Goal: Find specific page/section: Find specific page/section

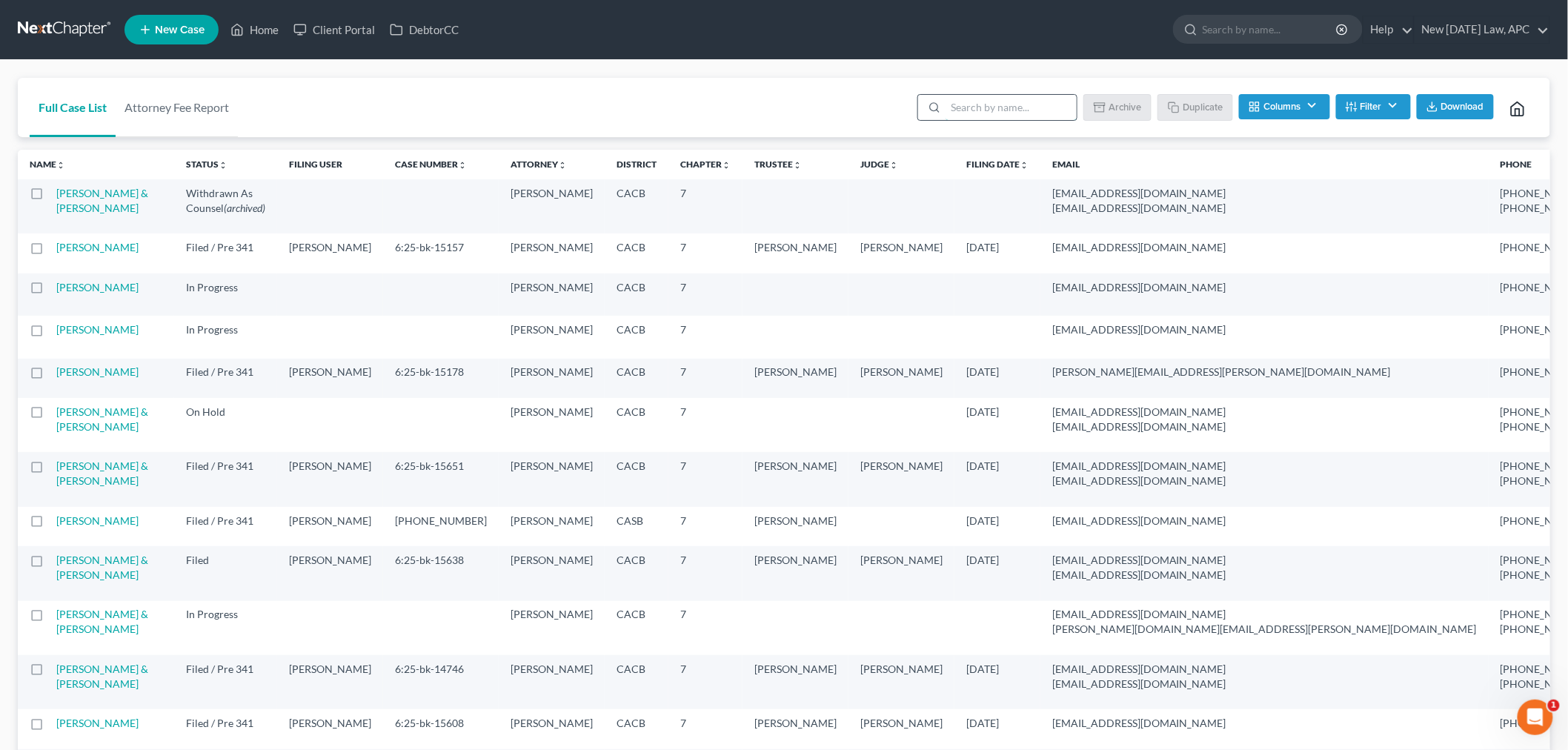
click at [953, 98] on input "search" at bounding box center [1011, 107] width 132 height 25
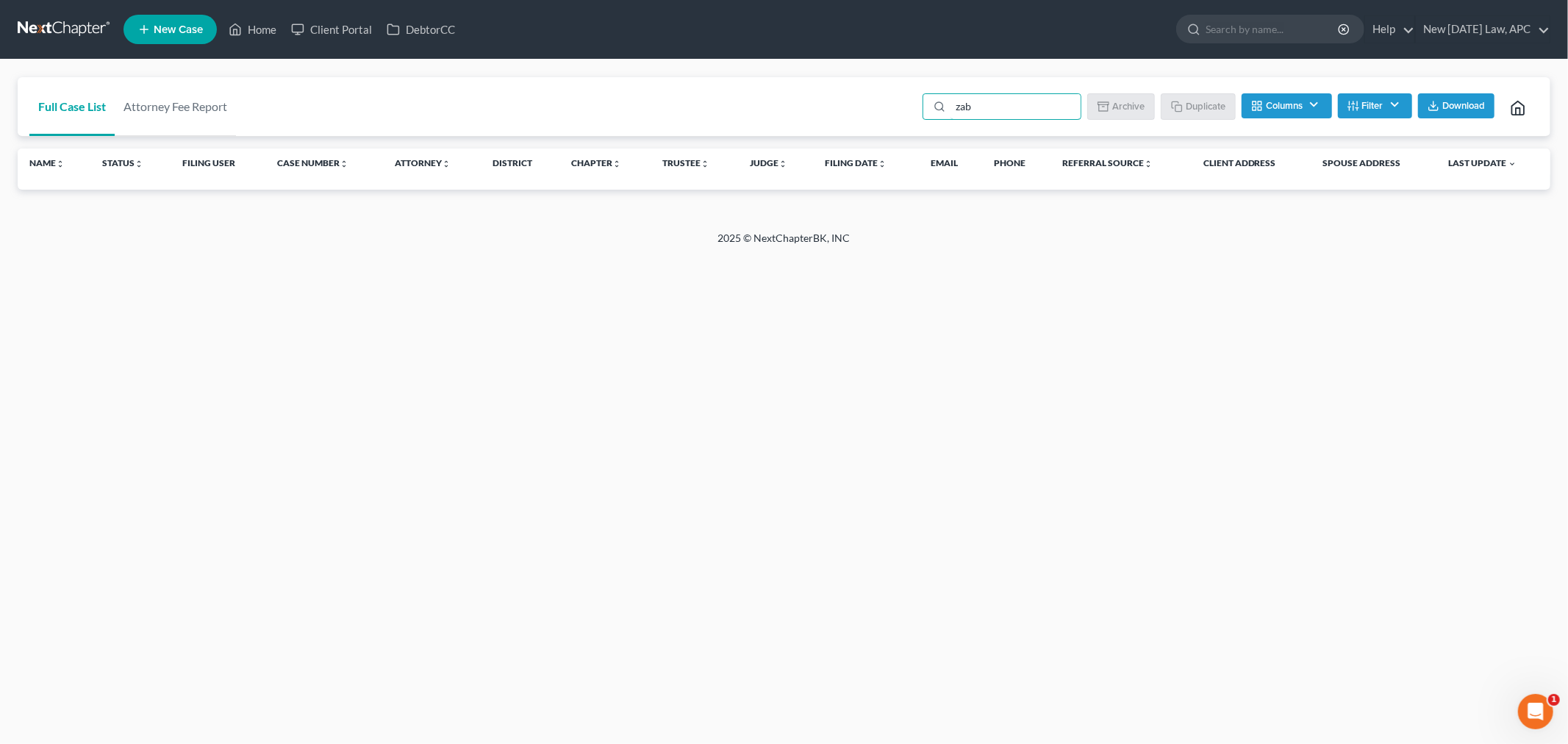
type input "zab"
click at [1385, 108] on button "Filter" at bounding box center [1375, 105] width 74 height 25
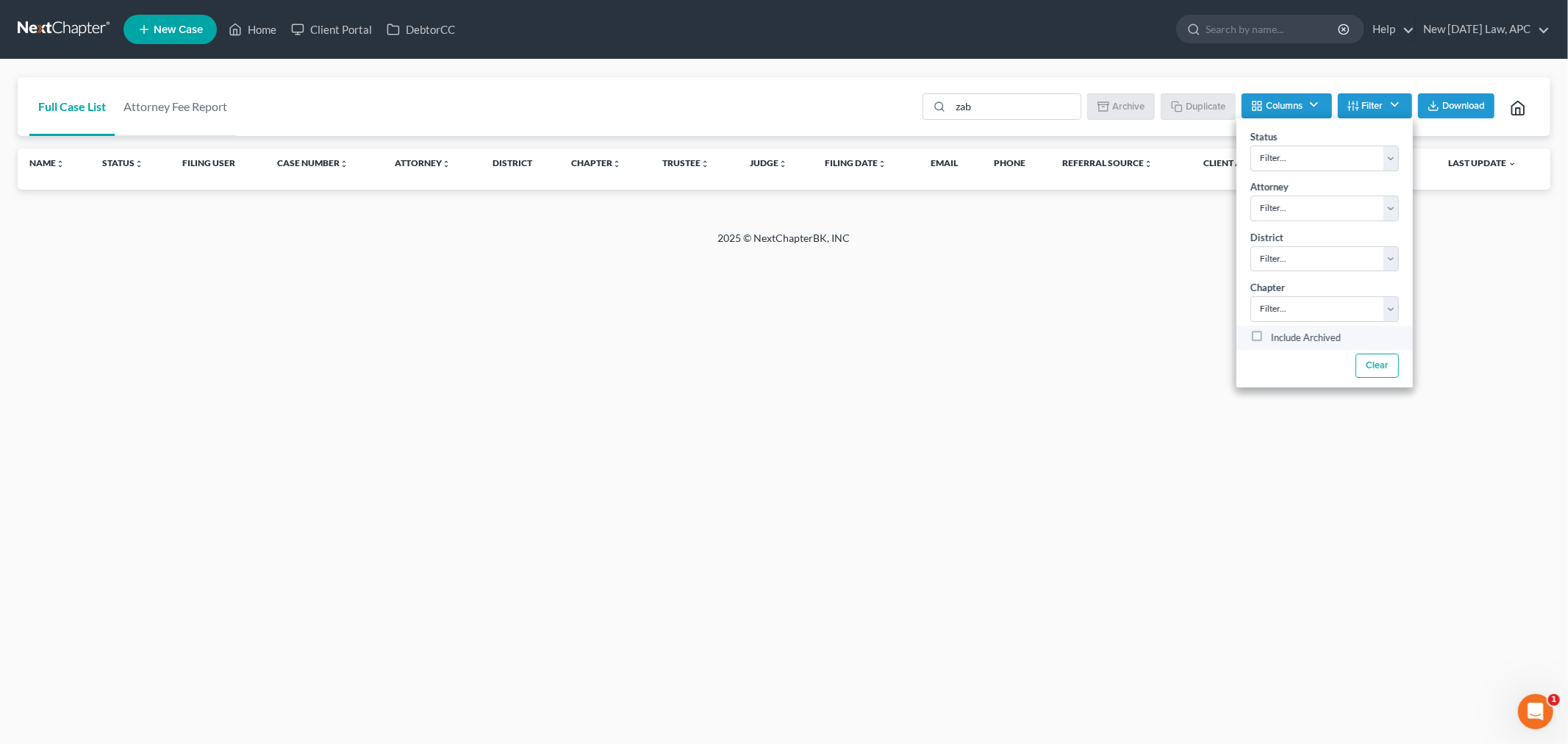
click at [1271, 340] on label "Include Archived" at bounding box center [1306, 337] width 70 height 17
click at [1277, 339] on input "Include Archived" at bounding box center [1281, 334] width 10 height 10
checkbox input "true"
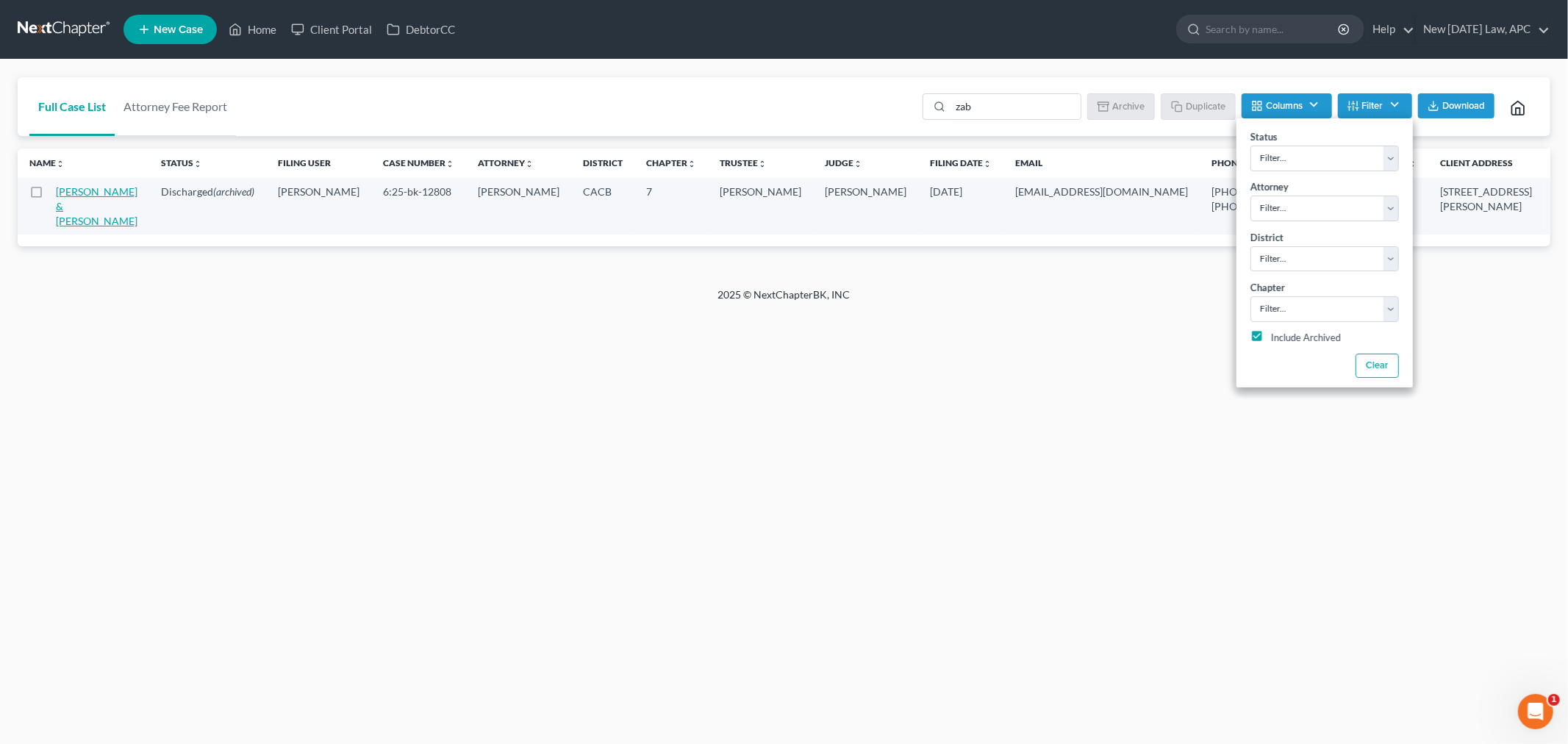
click at [61, 199] on link "[PERSON_NAME] & [PERSON_NAME]" at bounding box center [97, 206] width 82 height 42
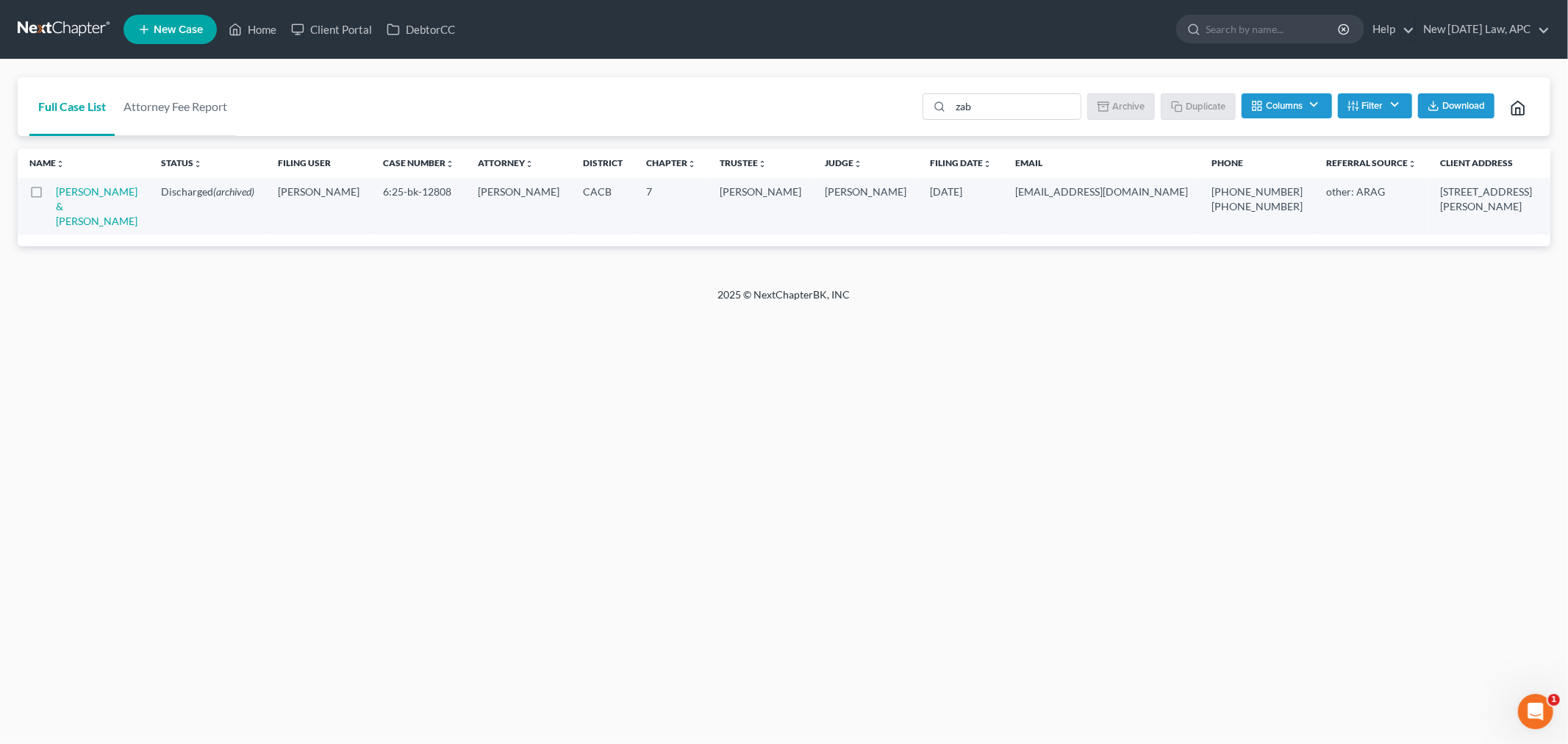
select select "6"
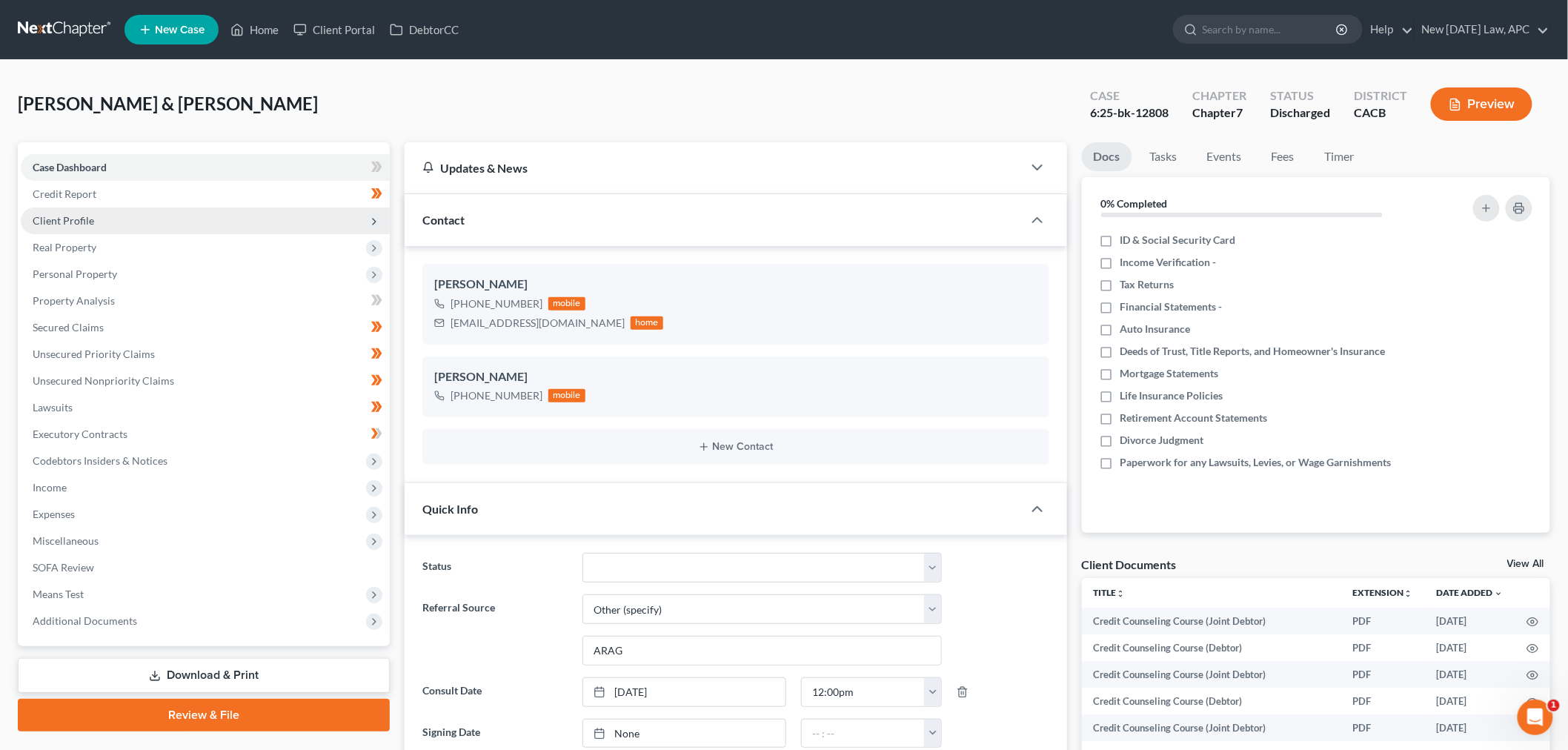
click at [202, 221] on span "Client Profile" at bounding box center [205, 220] width 369 height 27
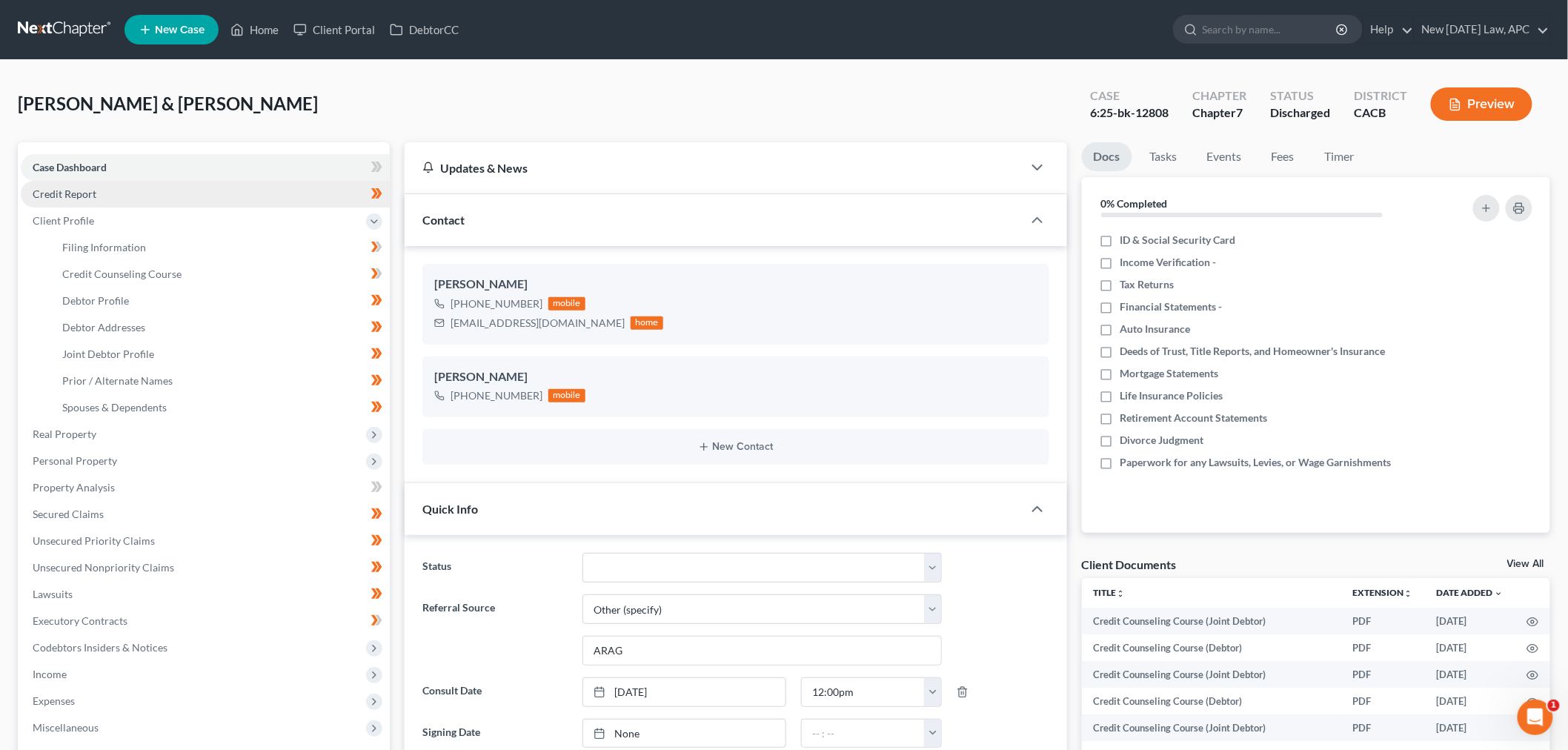
click at [207, 193] on link "Credit Report" at bounding box center [205, 193] width 369 height 27
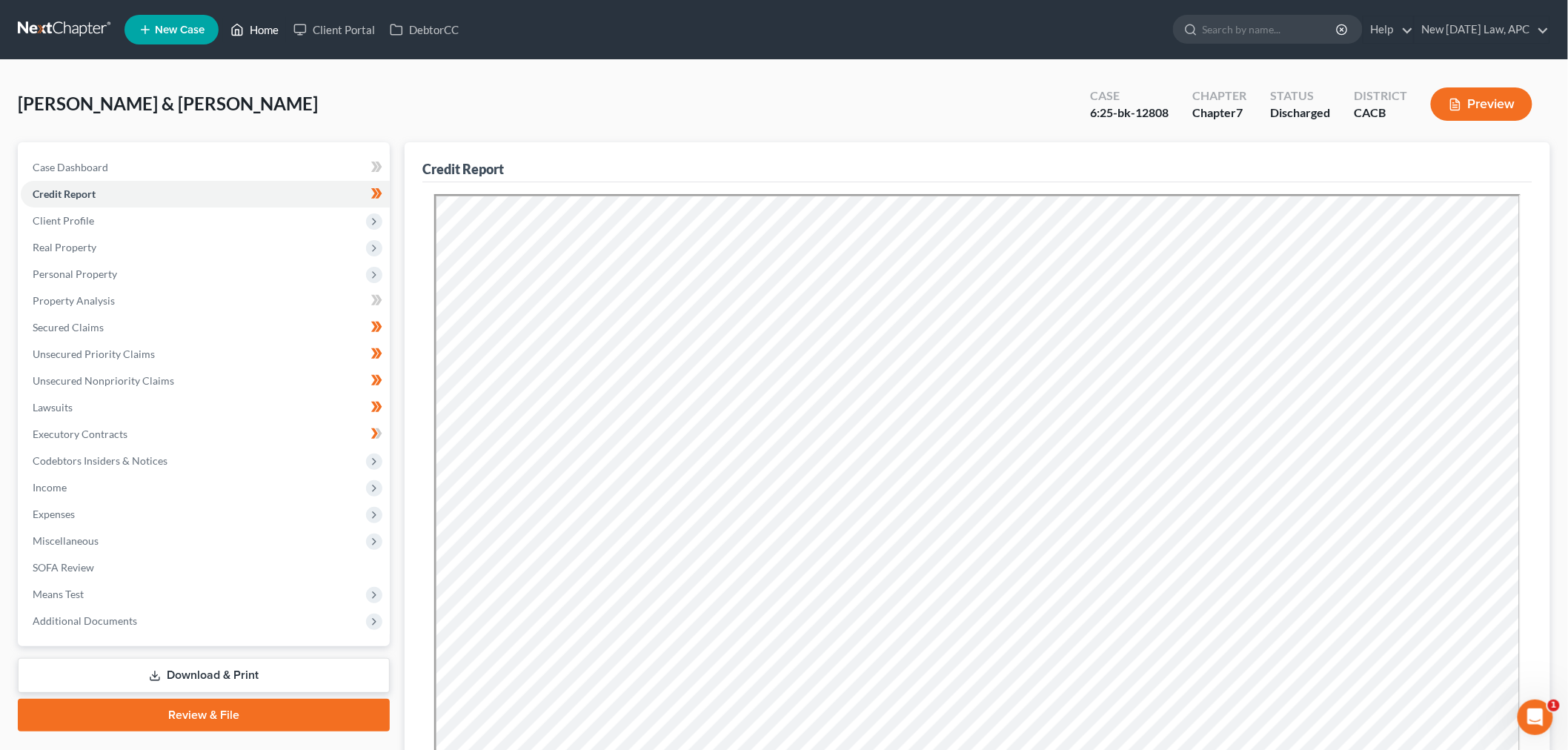
click at [277, 31] on link "Home" at bounding box center [255, 29] width 63 height 27
